Goal: Task Accomplishment & Management: Manage account settings

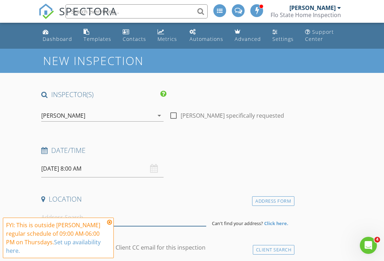
click at [110, 217] on input at bounding box center [123, 217] width 165 height 17
click at [108, 223] on icon at bounding box center [109, 223] width 5 height 6
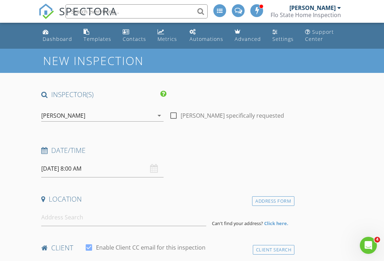
click at [51, 37] on div "Dashboard" at bounding box center [58, 39] width 30 height 7
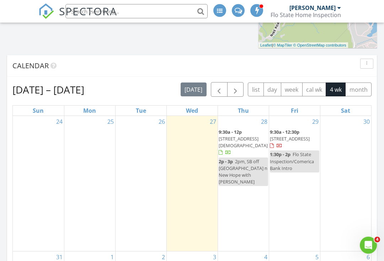
scroll to position [307, 0]
click at [358, 151] on div "30" at bounding box center [346, 184] width 51 height 136
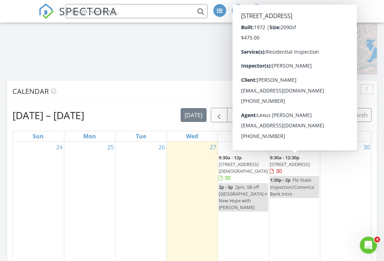
scroll to position [281, 0]
click at [293, 160] on span "9:30a - 12:30p" at bounding box center [285, 157] width 30 height 6
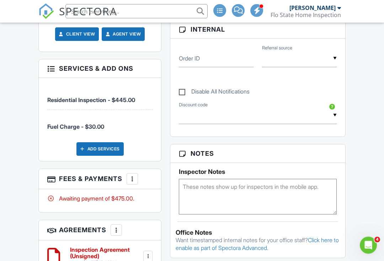
scroll to position [384, 0]
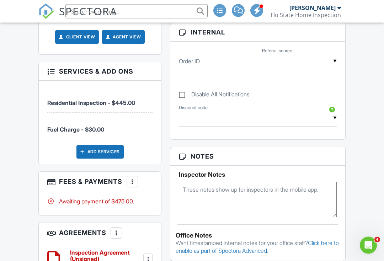
click at [98, 147] on div "Add Services" at bounding box center [99, 153] width 47 height 14
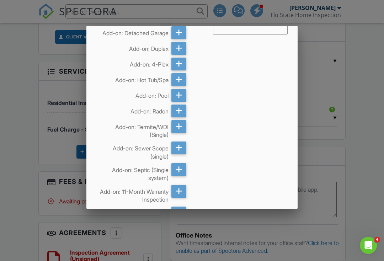
scroll to position [32, 0]
click at [179, 147] on icon at bounding box center [179, 147] width 7 height 13
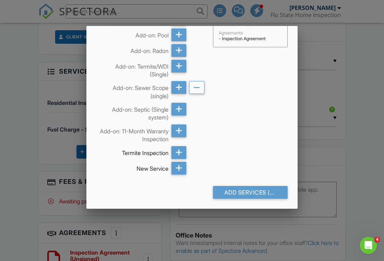
scroll to position [92, 0]
click at [250, 189] on div "Add Services (+ $245.0)" at bounding box center [250, 192] width 75 height 13
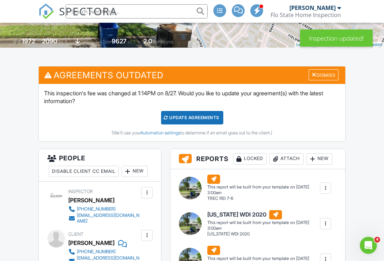
click at [205, 118] on div "Update Agreements" at bounding box center [192, 118] width 62 height 14
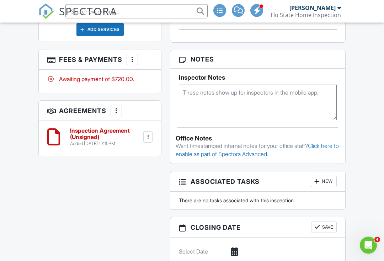
scroll to position [517, 0]
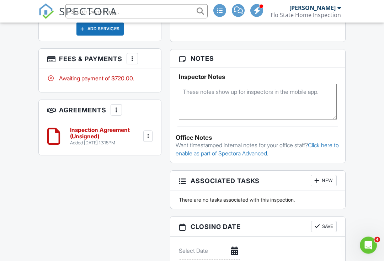
click at [148, 133] on div at bounding box center [147, 136] width 7 height 7
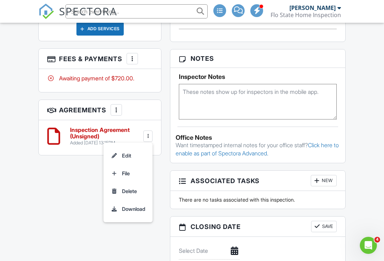
click at [128, 148] on li "Edit" at bounding box center [128, 156] width 41 height 18
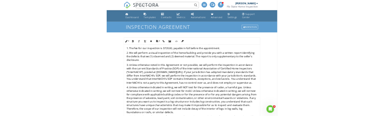
scroll to position [68, 0]
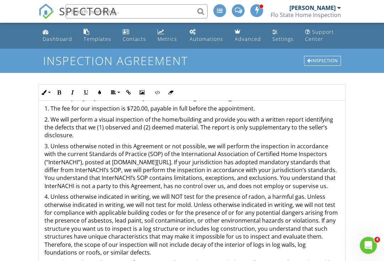
click at [98, 118] on p "2. We will perform a visual inspection of the home/building and provide you wit…" at bounding box center [191, 128] width 295 height 24
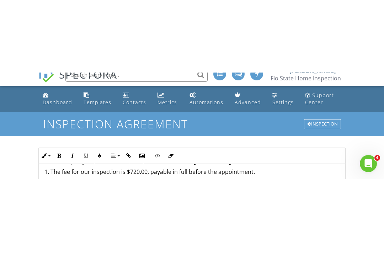
scroll to position [9, 0]
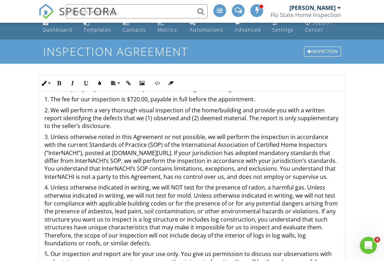
click at [125, 112] on p "2. We will perform a very thorough visual inspection of the home/building and p…" at bounding box center [191, 118] width 295 height 24
click at [121, 111] on p "2. We will perform a very thorough visual inspection of the home/building and p…" at bounding box center [191, 118] width 295 height 24
click at [127, 112] on p "2. We will perform a very thorough visual inspection of the home/building and p…" at bounding box center [191, 118] width 295 height 24
click at [124, 107] on p "2. We will perform a very thurough visual inspection of the home/building and p…" at bounding box center [191, 118] width 295 height 24
click at [122, 111] on p "2. We will perform a very thurough visual inspection of the home/building and p…" at bounding box center [191, 118] width 295 height 24
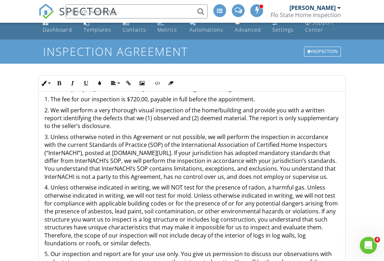
click at [153, 109] on p "2. We will perform a very thorough visual inspection of the home/building and p…" at bounding box center [191, 118] width 295 height 24
click at [109, 126] on p "2. We will perform a very thorough inspection of the home/building and provide …" at bounding box center [191, 118] width 295 height 24
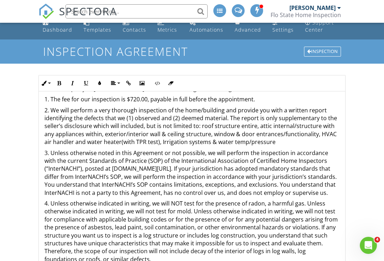
click at [281, 137] on p "2. We will perform a very thorough inspection of the home/building and provide …" at bounding box center [191, 126] width 295 height 40
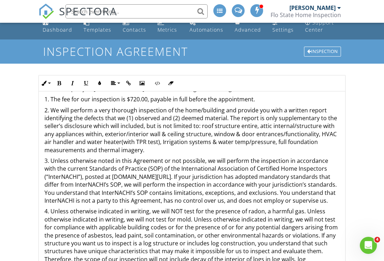
click at [85, 149] on p "2. We will perform a very thorough inspection of the home/building and provide …" at bounding box center [191, 130] width 295 height 48
click at [231, 148] on p "2. We will perform a very thorough inspection of the home/building and provide …" at bounding box center [191, 130] width 295 height 48
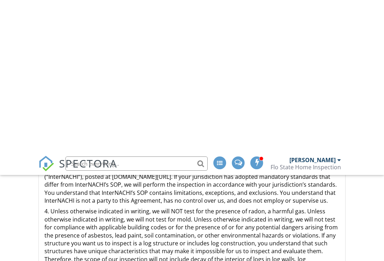
scroll to position [164, 0]
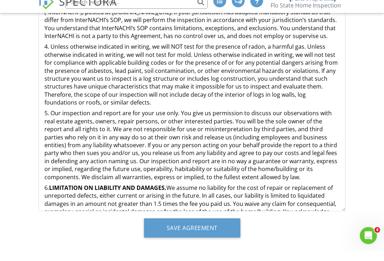
click at [207, 228] on input "Save Agreement" at bounding box center [192, 237] width 96 height 19
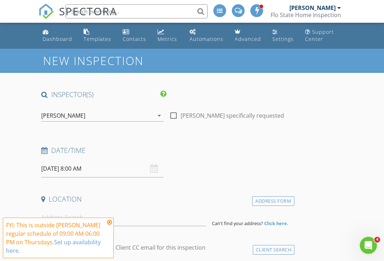
click at [51, 34] on link "Dashboard" at bounding box center [57, 36] width 35 height 20
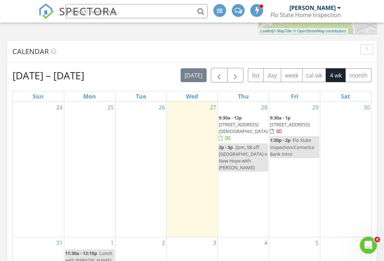
scroll to position [322, 0]
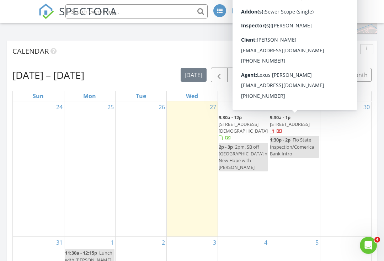
click at [296, 122] on span "1017 Cripple Creek Dr, Austin 78758" at bounding box center [290, 124] width 40 height 6
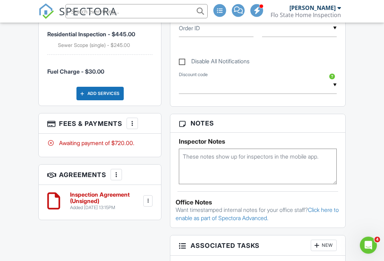
scroll to position [453, 0]
click at [150, 197] on div at bounding box center [147, 200] width 7 height 7
click at [140, 217] on li "Edit" at bounding box center [128, 221] width 41 height 18
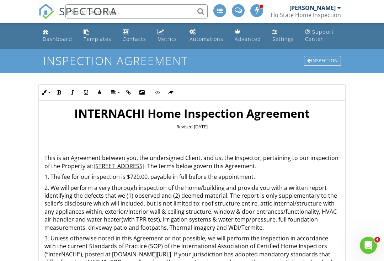
click at [52, 31] on link "Dashboard" at bounding box center [57, 36] width 35 height 20
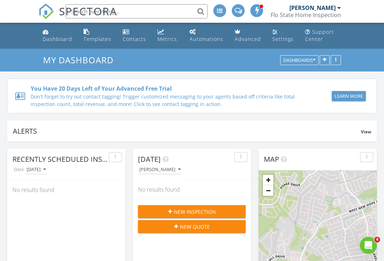
scroll to position [879, 385]
